Goal: Contribute content: Add original content to the website for others to see

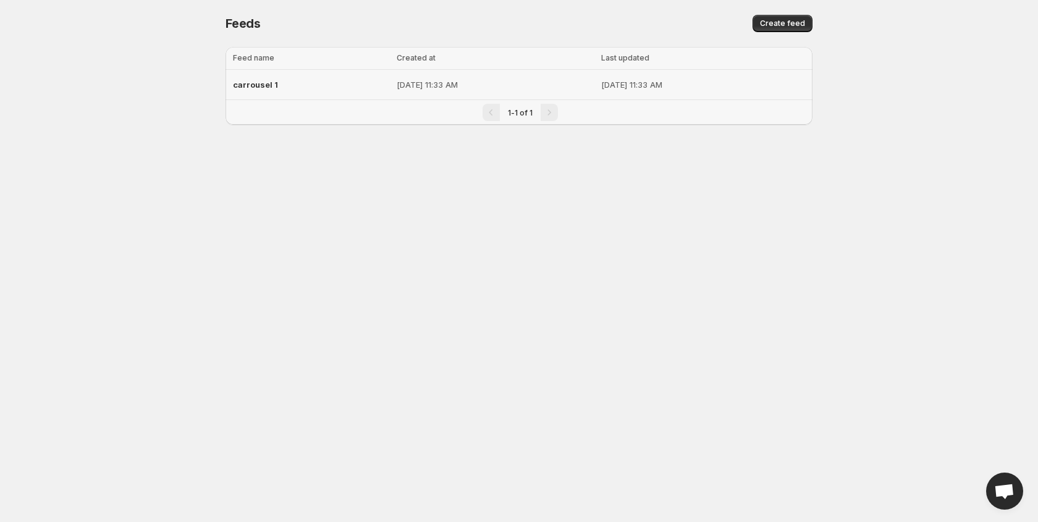
click at [299, 90] on div "carrousel 1" at bounding box center [311, 85] width 156 height 22
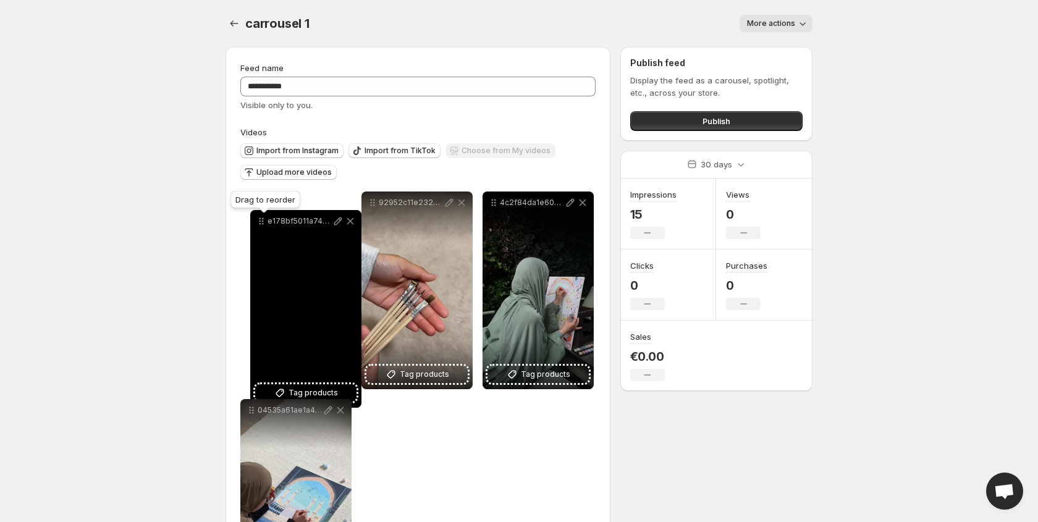
drag, startPoint x: 491, startPoint y: 203, endPoint x: 259, endPoint y: 222, distance: 233.0
click at [259, 222] on icon at bounding box center [261, 221] width 12 height 12
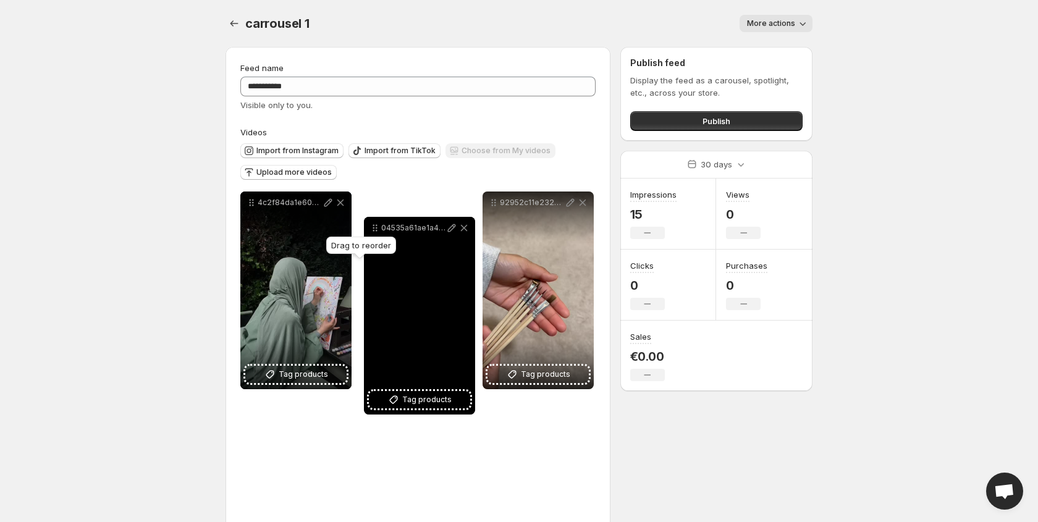
drag, startPoint x: 247, startPoint y: 413, endPoint x: 370, endPoint y: 230, distance: 220.2
click at [370, 230] on icon at bounding box center [375, 228] width 12 height 12
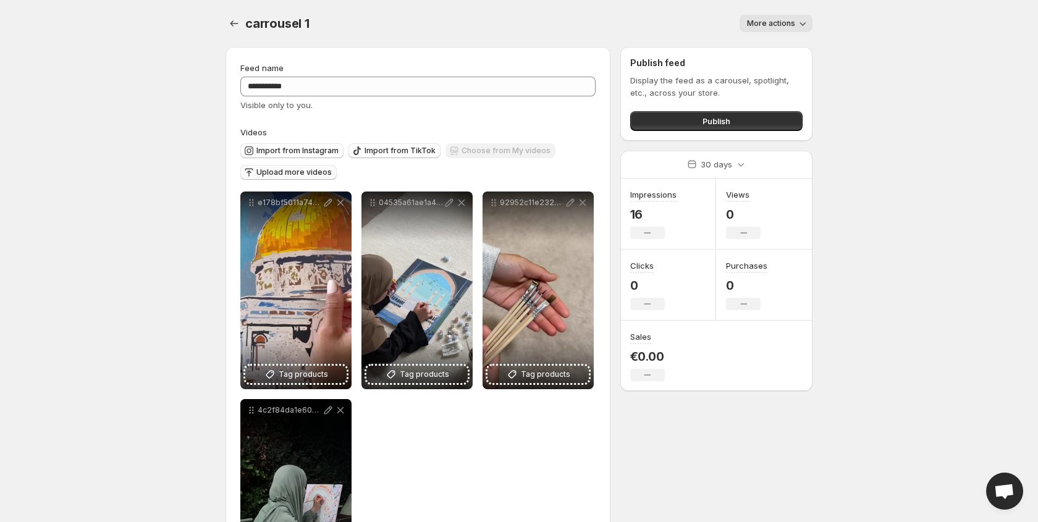
click at [313, 171] on span "Upload more videos" at bounding box center [293, 172] width 75 height 10
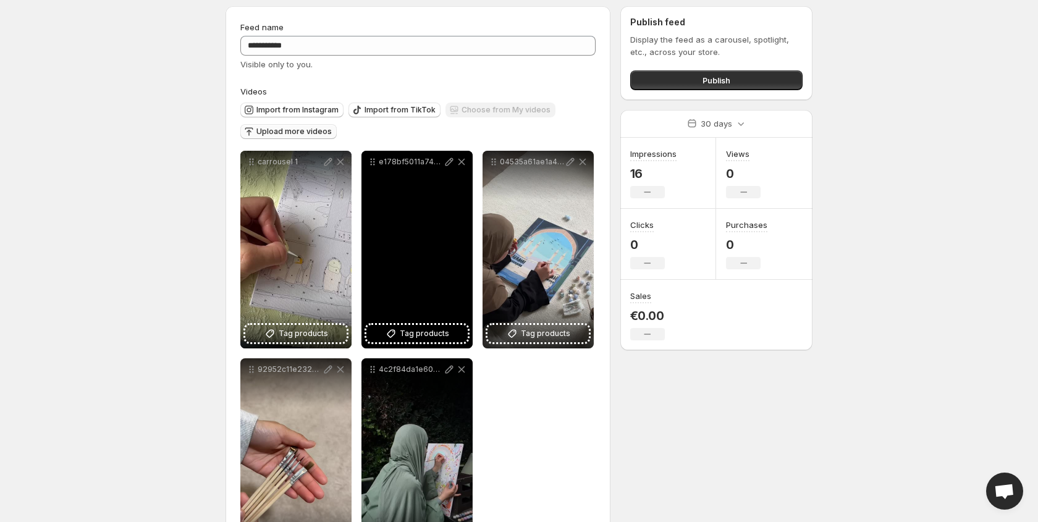
scroll to position [59, 0]
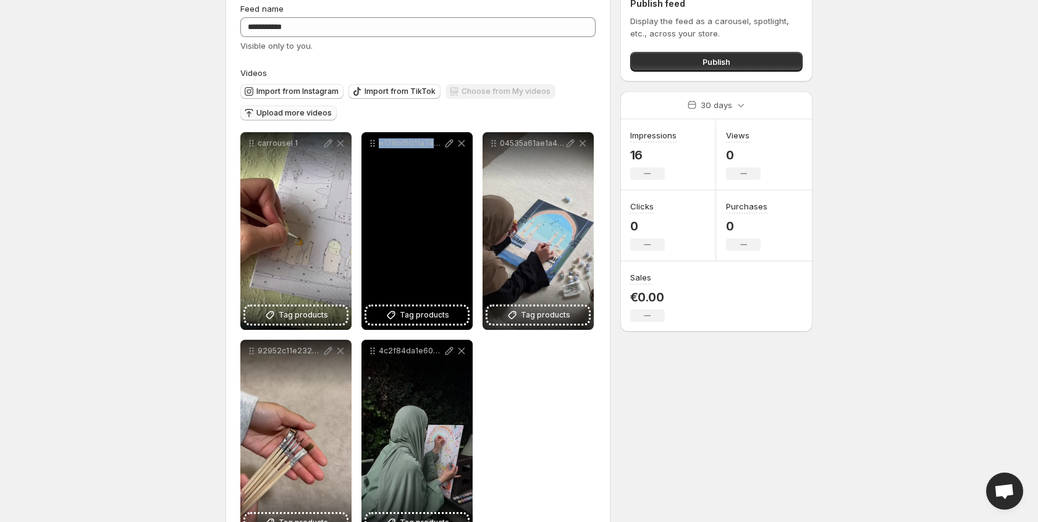
drag, startPoint x: 421, startPoint y: 214, endPoint x: 382, endPoint y: 167, distance: 61.4
click at [382, 167] on div "e178bf5011a74dd89dba2f1777f31132" at bounding box center [416, 231] width 111 height 198
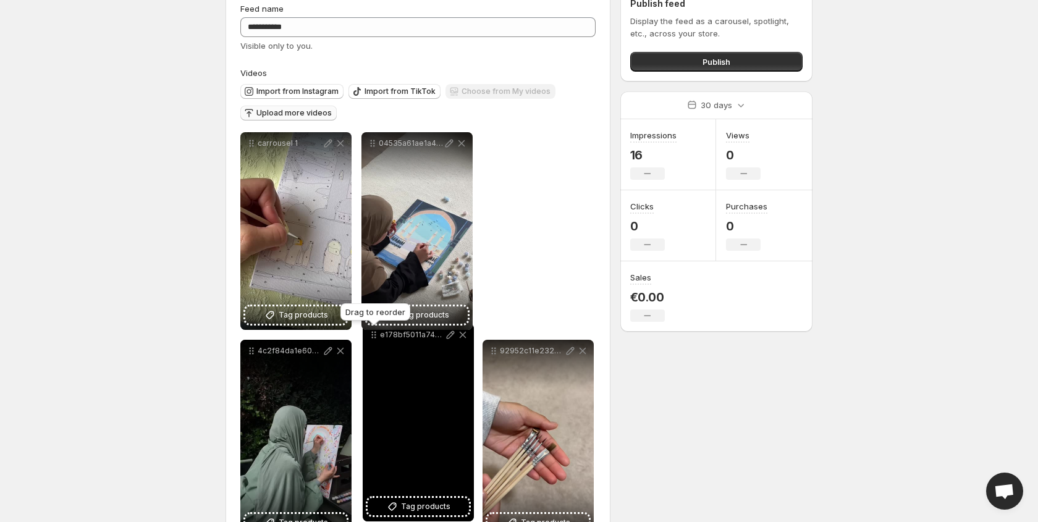
drag, startPoint x: 371, startPoint y: 140, endPoint x: 372, endPoint y: 332, distance: 192.2
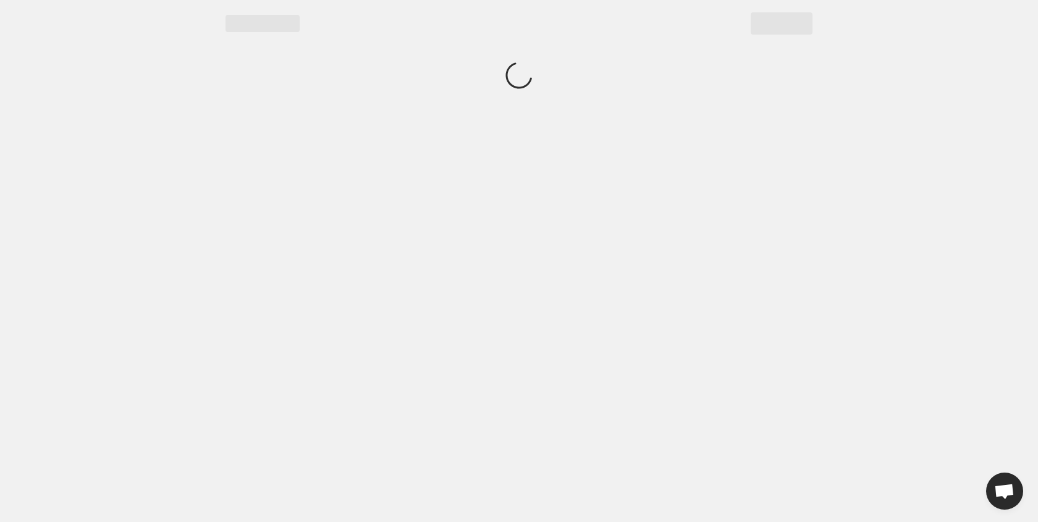
scroll to position [0, 0]
